Goal: Register for event/course

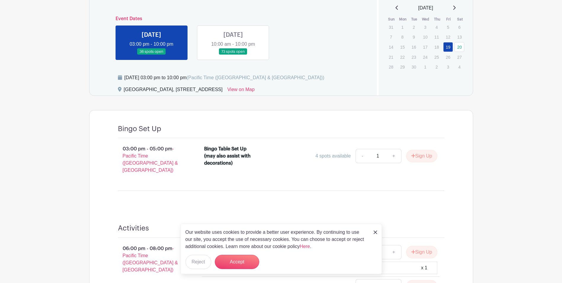
scroll to position [267, 0]
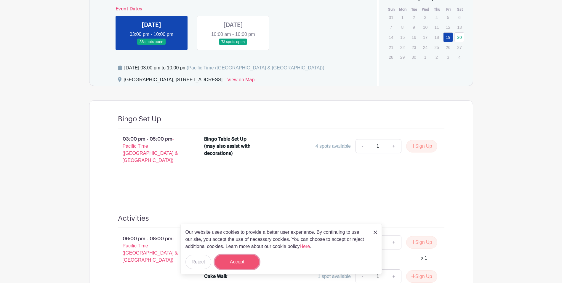
click at [235, 264] on button "Accept" at bounding box center [237, 261] width 44 height 14
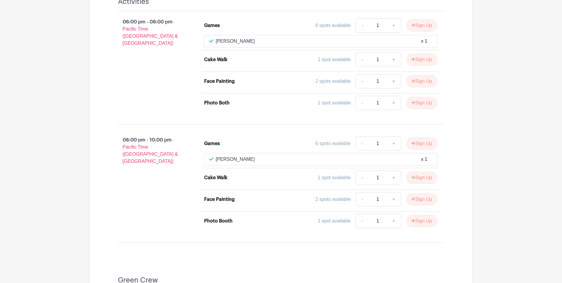
scroll to position [503, 0]
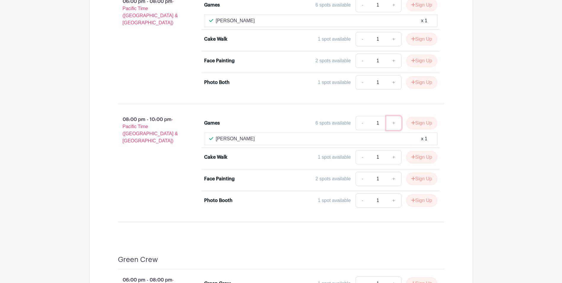
click at [392, 118] on link "+" at bounding box center [393, 123] width 15 height 14
click at [358, 118] on link "-" at bounding box center [362, 123] width 14 height 14
type input "1"
click at [415, 117] on button "Sign Up" at bounding box center [421, 123] width 31 height 12
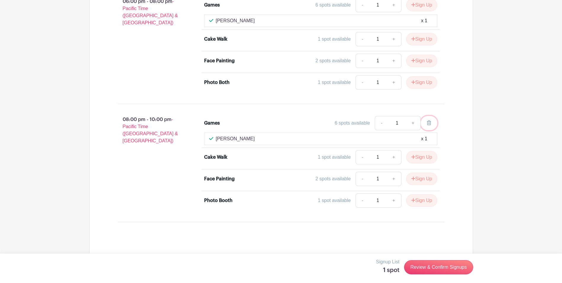
click at [429, 120] on icon at bounding box center [429, 122] width 4 height 5
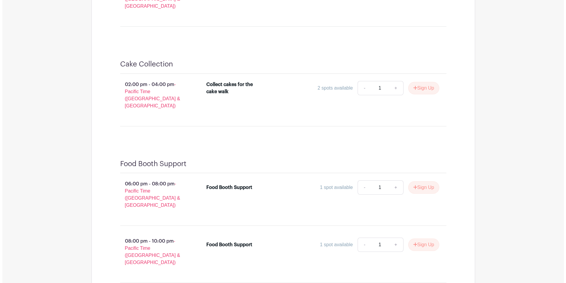
scroll to position [961, 0]
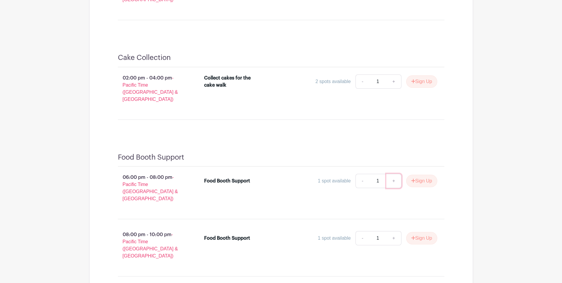
click at [392, 174] on link "+" at bounding box center [393, 181] width 15 height 14
click at [425, 174] on button "Sign Up" at bounding box center [421, 180] width 31 height 12
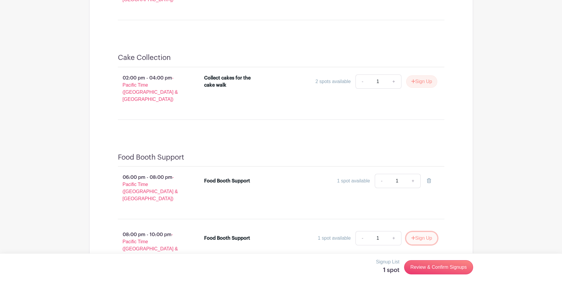
click at [420, 232] on button "Sign Up" at bounding box center [421, 238] width 31 height 12
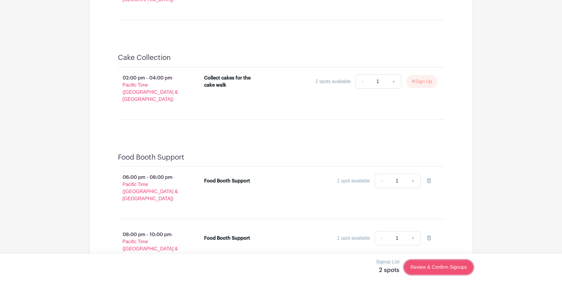
click at [444, 268] on link "Review & Confirm Signups" at bounding box center [438, 267] width 69 height 14
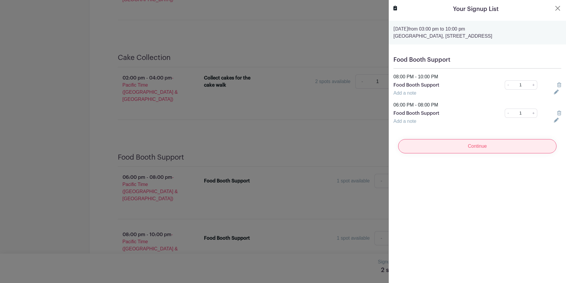
click at [475, 147] on input "Continue" at bounding box center [477, 146] width 158 height 14
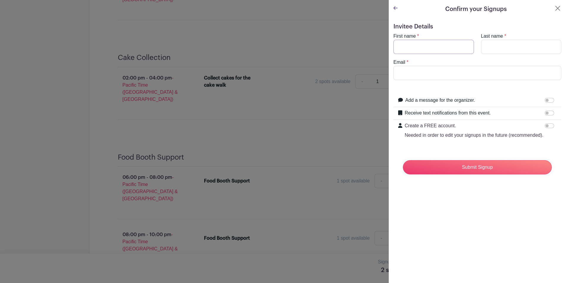
click at [422, 51] on input "First name" at bounding box center [434, 47] width 81 height 14
type input "Beckham"
type input "Sizemroe"
click at [423, 76] on input "Email" at bounding box center [478, 73] width 168 height 14
type input "[PERSON_NAME][EMAIL_ADDRESS][PERSON_NAME][DOMAIN_NAME]"
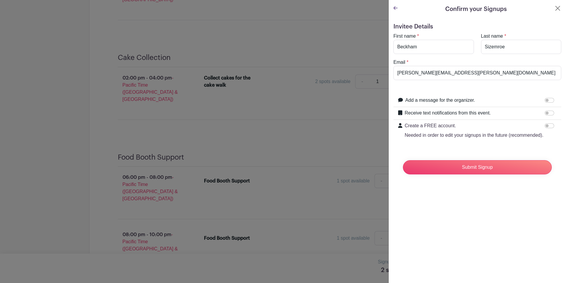
click at [433, 87] on form "Invitee Details First name * [PERSON_NAME] Last name * [PERSON_NAME] Email * [P…" at bounding box center [478, 101] width 168 height 156
click at [545, 113] on input "Receive text notifications from this event." at bounding box center [549, 112] width 9 height 5
checkbox input "true"
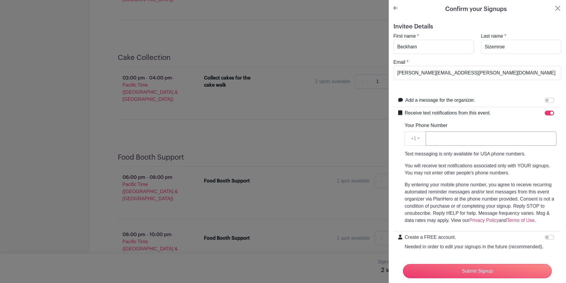
click at [440, 136] on input "Your Phone Number" at bounding box center [491, 138] width 131 height 14
click at [459, 131] on input "2066055700" at bounding box center [491, 138] width 131 height 14
click at [461, 133] on input "2066055700" at bounding box center [491, 138] width 131 height 14
click at [478, 142] on input "2066055700" at bounding box center [491, 138] width 131 height 14
type input "2066055700"
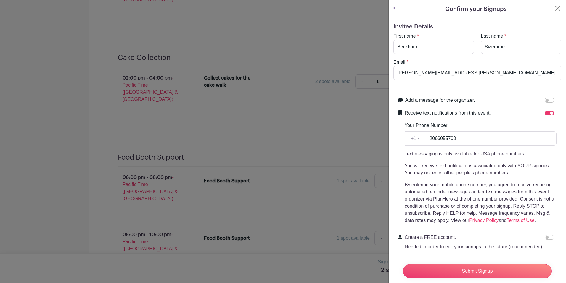
click at [477, 123] on div "Your Phone Number +1 +1 2066055700 Text messaging is only available for USA pho…" at bounding box center [481, 173] width 152 height 102
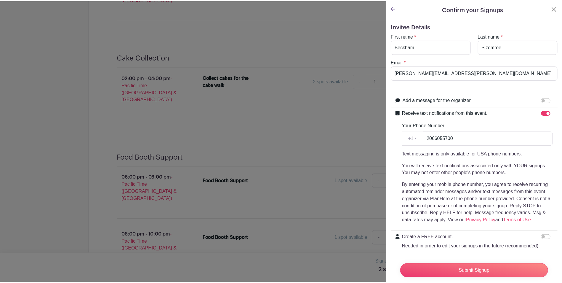
scroll to position [29, 0]
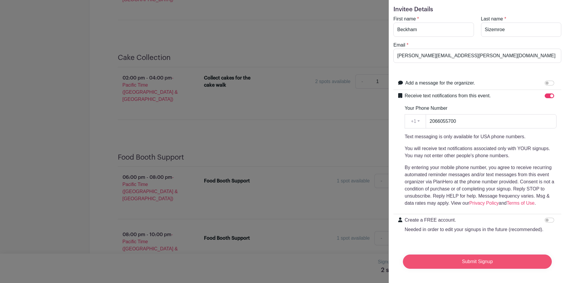
click at [477, 254] on input "Submit Signup" at bounding box center [477, 261] width 149 height 14
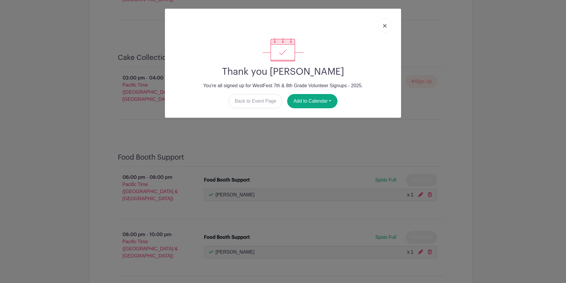
click at [466, 155] on div "Thank you [PERSON_NAME] You're all signed up for WestFest 7th & 8th Grade Volun…" at bounding box center [283, 141] width 566 height 283
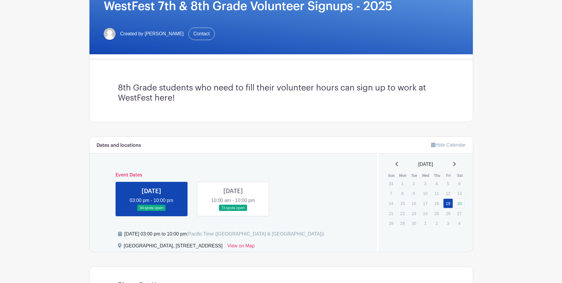
scroll to position [148, 0]
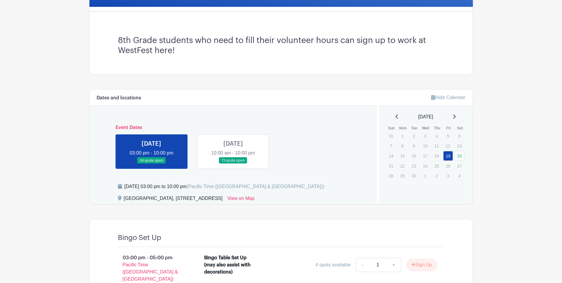
click at [233, 163] on link at bounding box center [233, 163] width 0 height 0
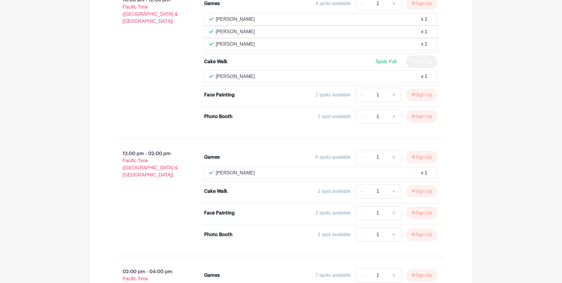
scroll to position [415, 0]
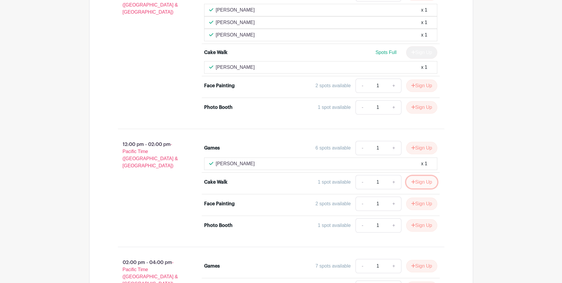
click at [418, 180] on button "Sign Up" at bounding box center [421, 182] width 31 height 12
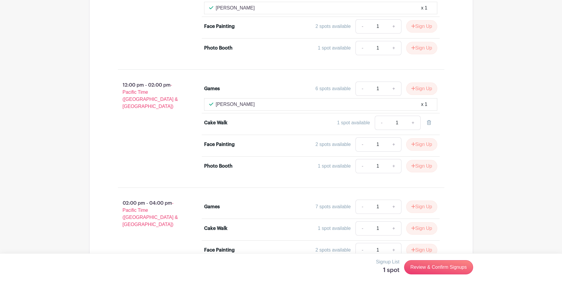
scroll to position [503, 0]
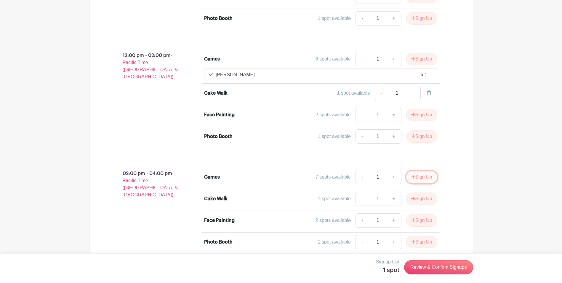
click at [420, 176] on button "Sign Up" at bounding box center [421, 177] width 31 height 12
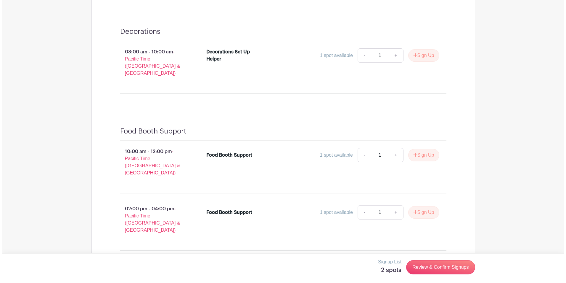
scroll to position [1540, 0]
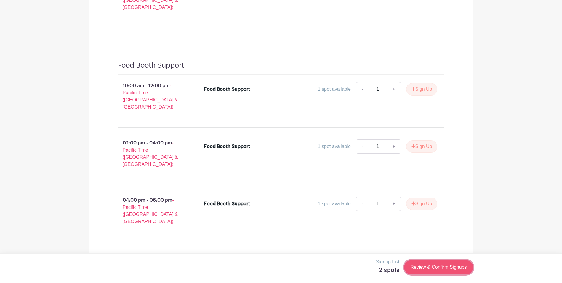
click at [440, 269] on link "Review & Confirm Signups" at bounding box center [438, 267] width 69 height 14
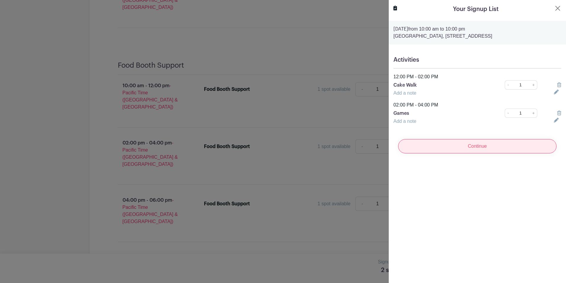
click at [463, 144] on input "Continue" at bounding box center [477, 146] width 158 height 14
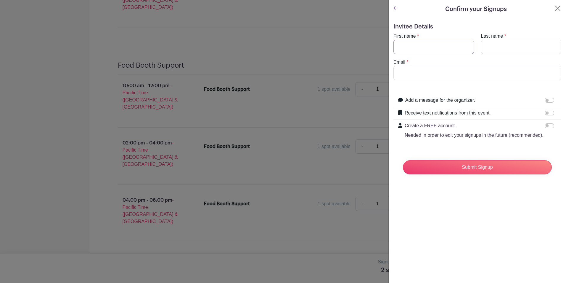
click at [436, 43] on input "First name" at bounding box center [434, 47] width 81 height 14
type input "Beckham"
type input "s"
type input "[PERSON_NAME]"
click at [415, 74] on input "Email" at bounding box center [478, 73] width 168 height 14
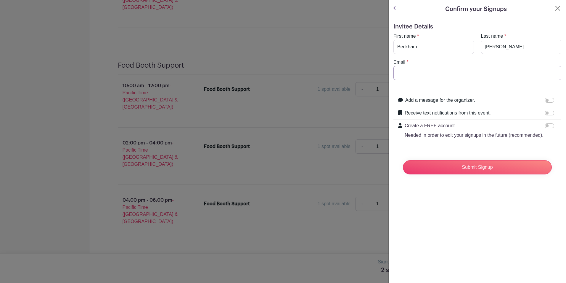
type input "[PERSON_NAME][EMAIL_ADDRESS][PERSON_NAME][DOMAIN_NAME]"
click at [545, 113] on input "Receive text notifications from this event." at bounding box center [549, 112] width 9 height 5
checkbox input "true"
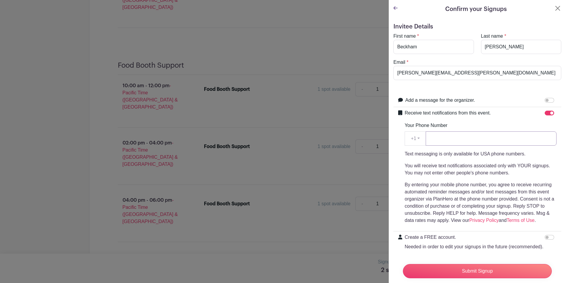
click at [465, 139] on input "Your Phone Number" at bounding box center [491, 138] width 131 height 14
type input "2066055700"
click at [499, 119] on div "Receive text notifications from this event. Your Phone Number +1 +1 2066055700 …" at bounding box center [481, 168] width 152 height 119
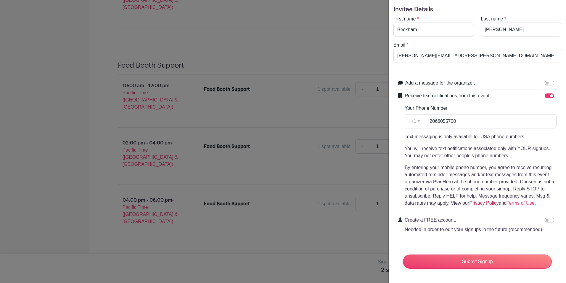
scroll to position [29, 0]
click at [475, 255] on input "Submit Signup" at bounding box center [477, 261] width 149 height 14
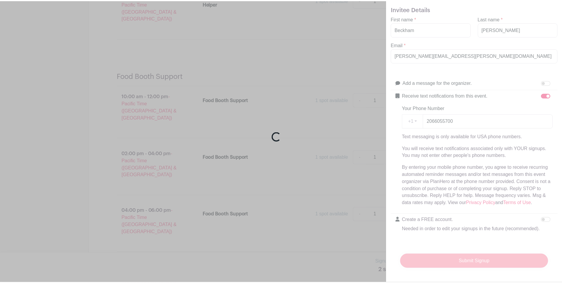
scroll to position [1563, 0]
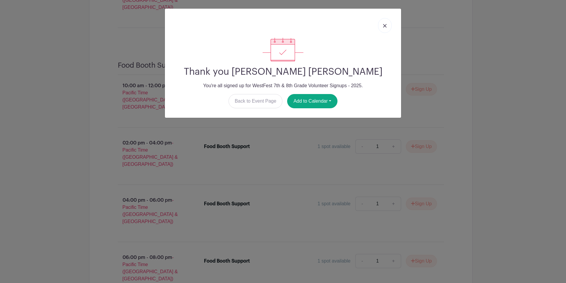
click at [382, 26] on link at bounding box center [385, 25] width 14 height 15
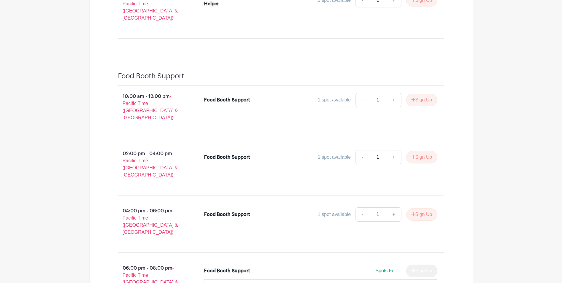
scroll to position [1574, 0]
